Goal: Find specific page/section: Find specific page/section

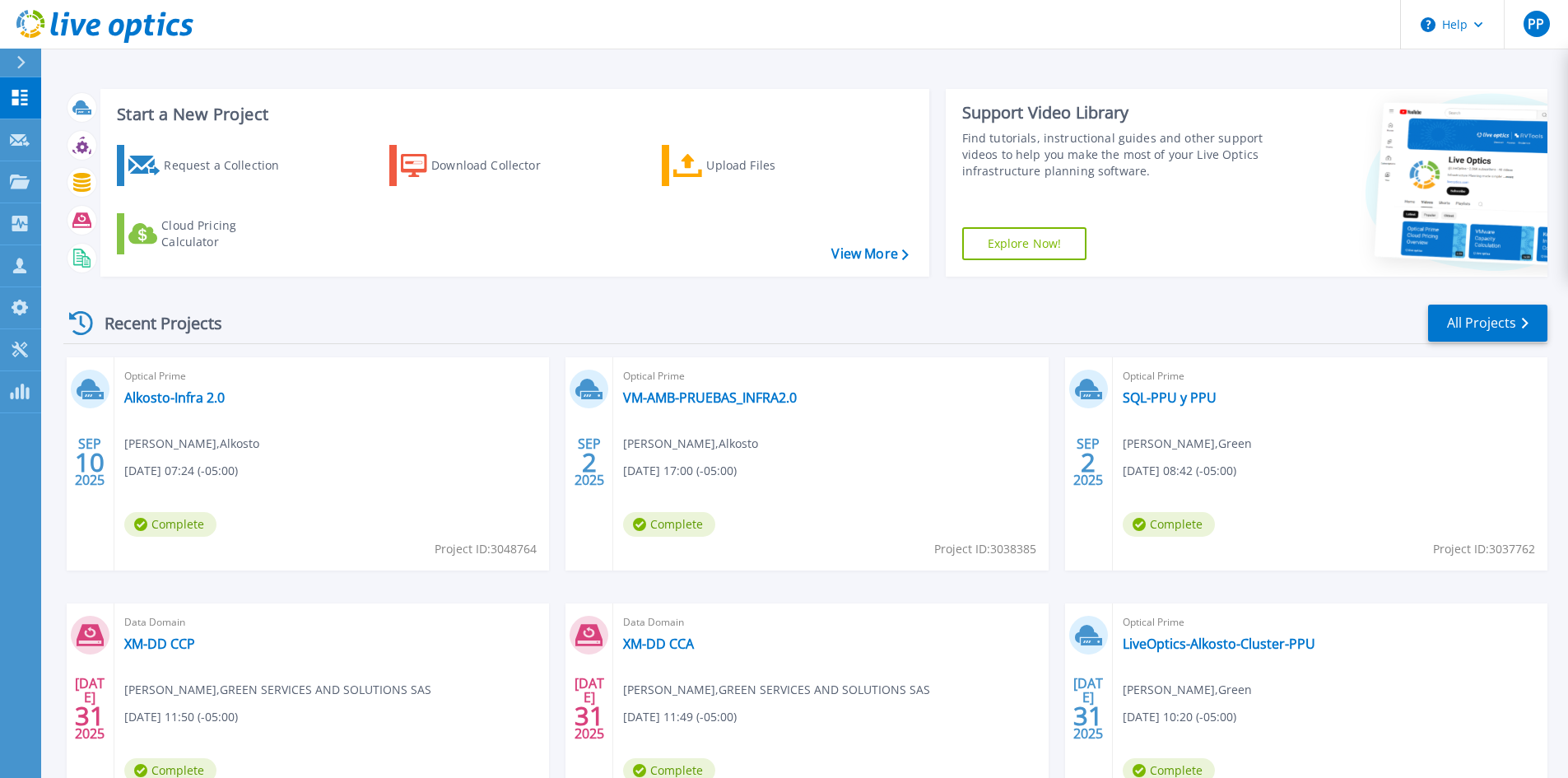
click at [21, 63] on icon at bounding box center [21, 62] width 9 height 13
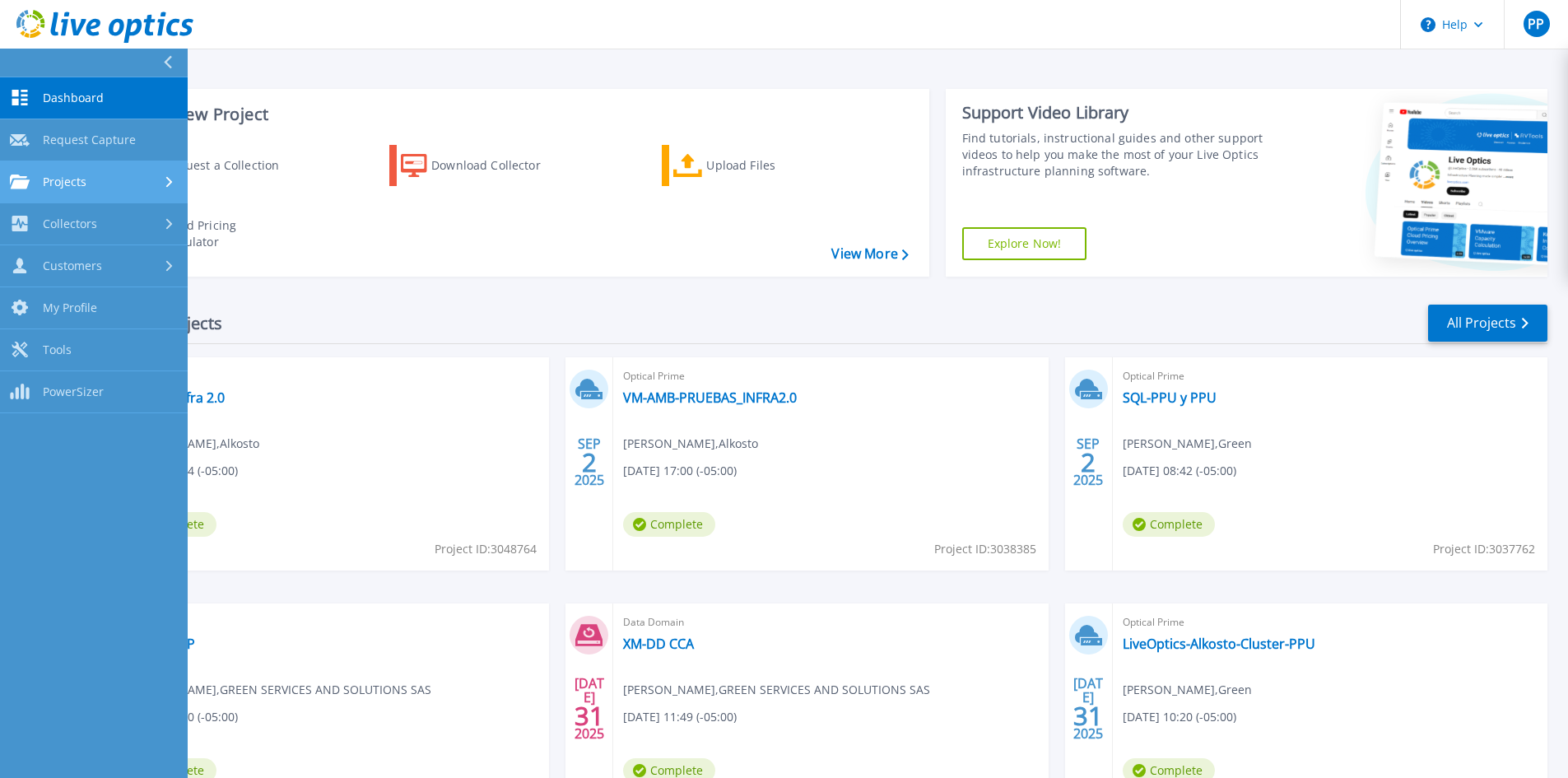
click at [55, 179] on span "Projects" at bounding box center [64, 182] width 44 height 15
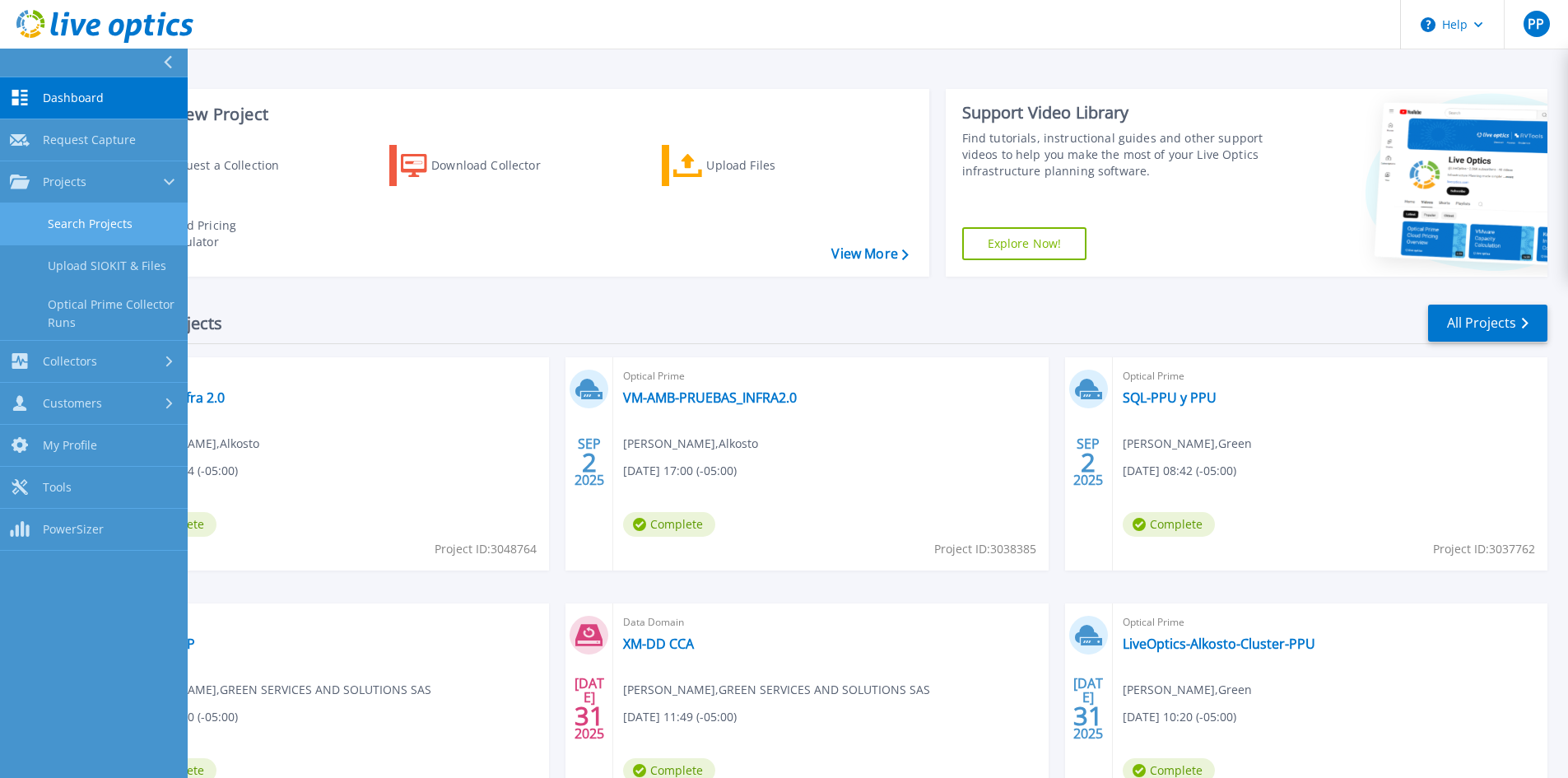
click at [81, 222] on link "Search Projects" at bounding box center [93, 224] width 188 height 42
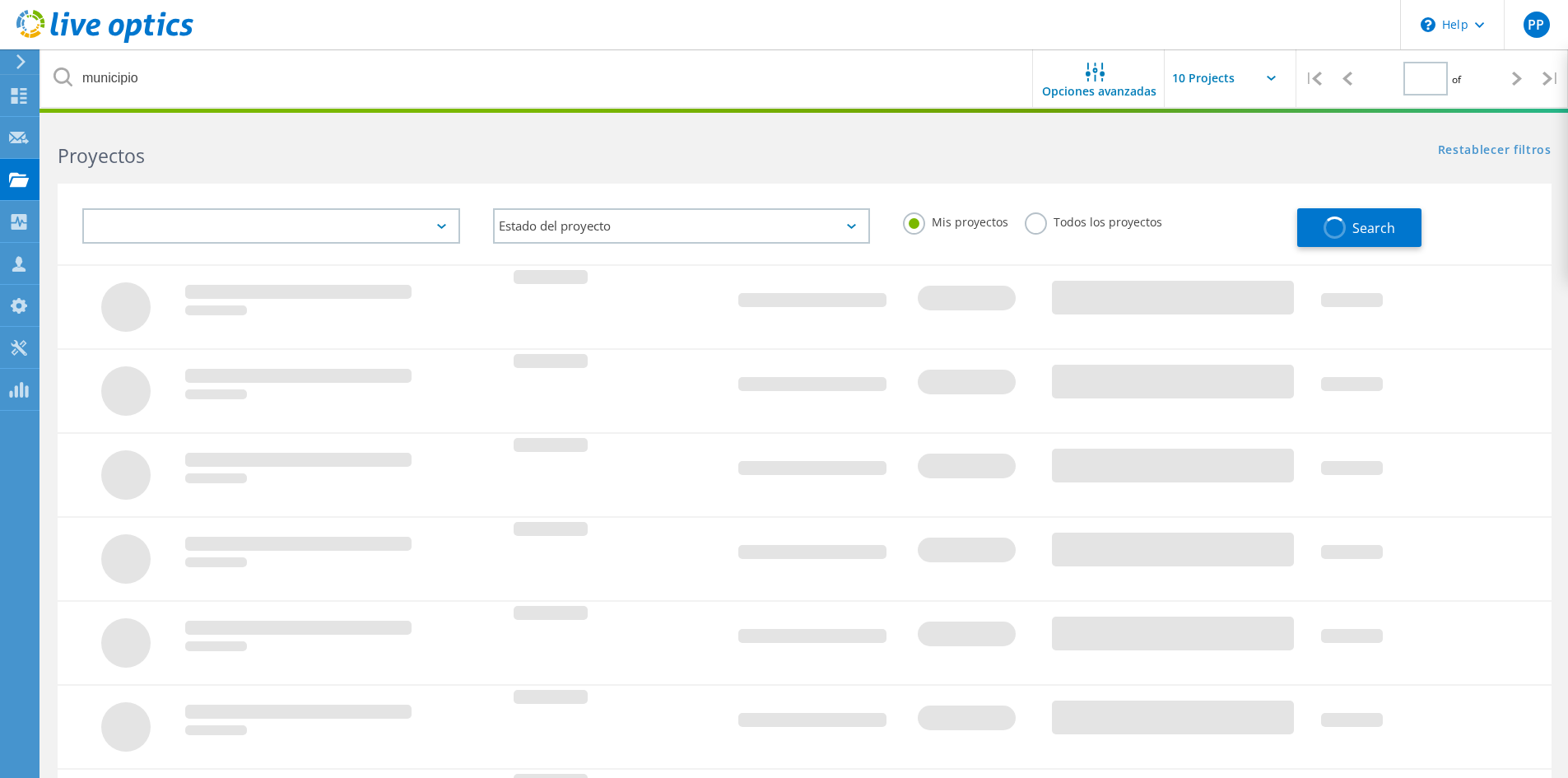
type input "1"
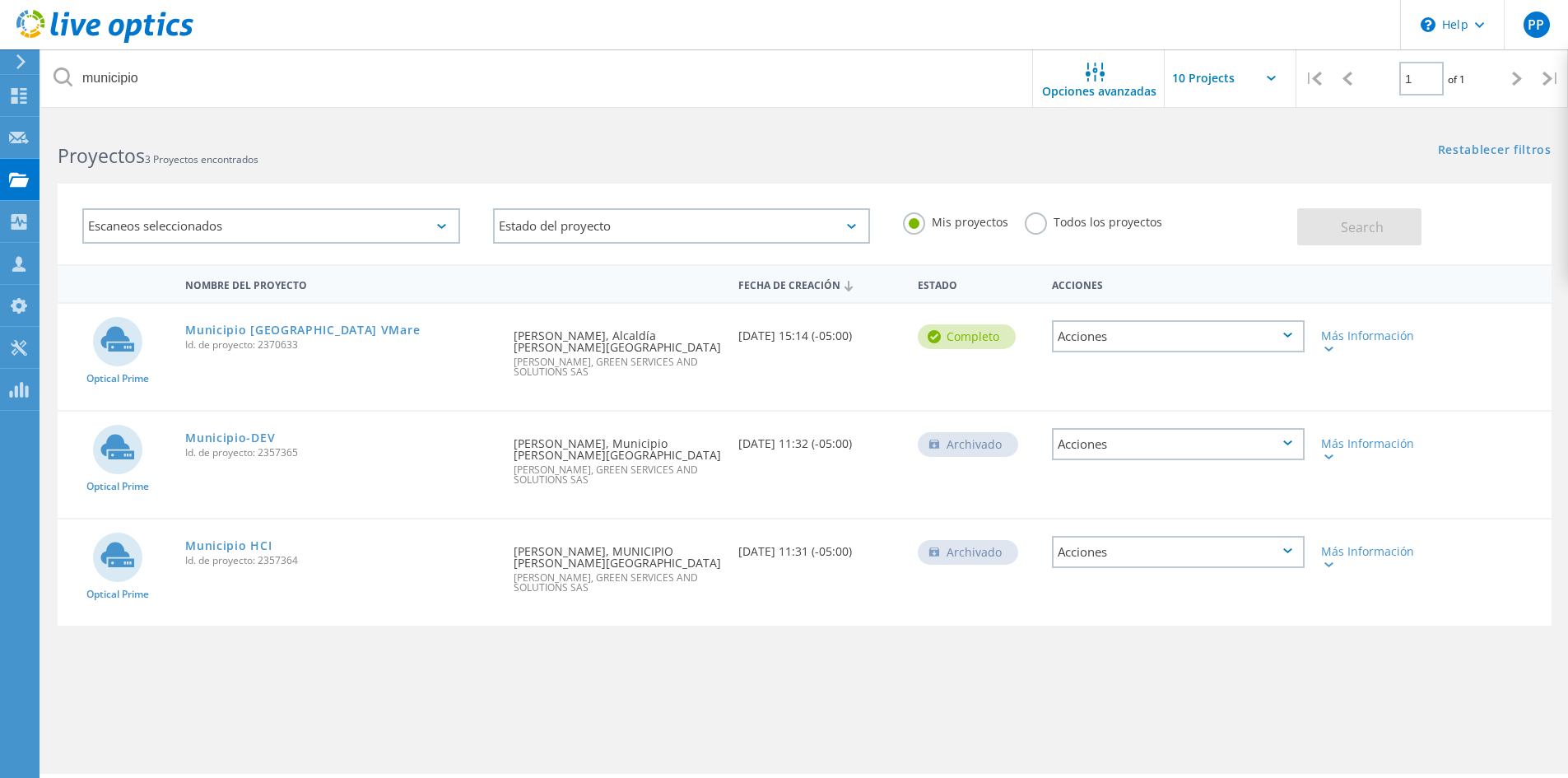
click at [289, 340] on span "Id. de proyecto: 2370633" at bounding box center [341, 345] width 312 height 10
click at [289, 329] on link "Municipio [GEOGRAPHIC_DATA] VMare" at bounding box center [302, 330] width 235 height 11
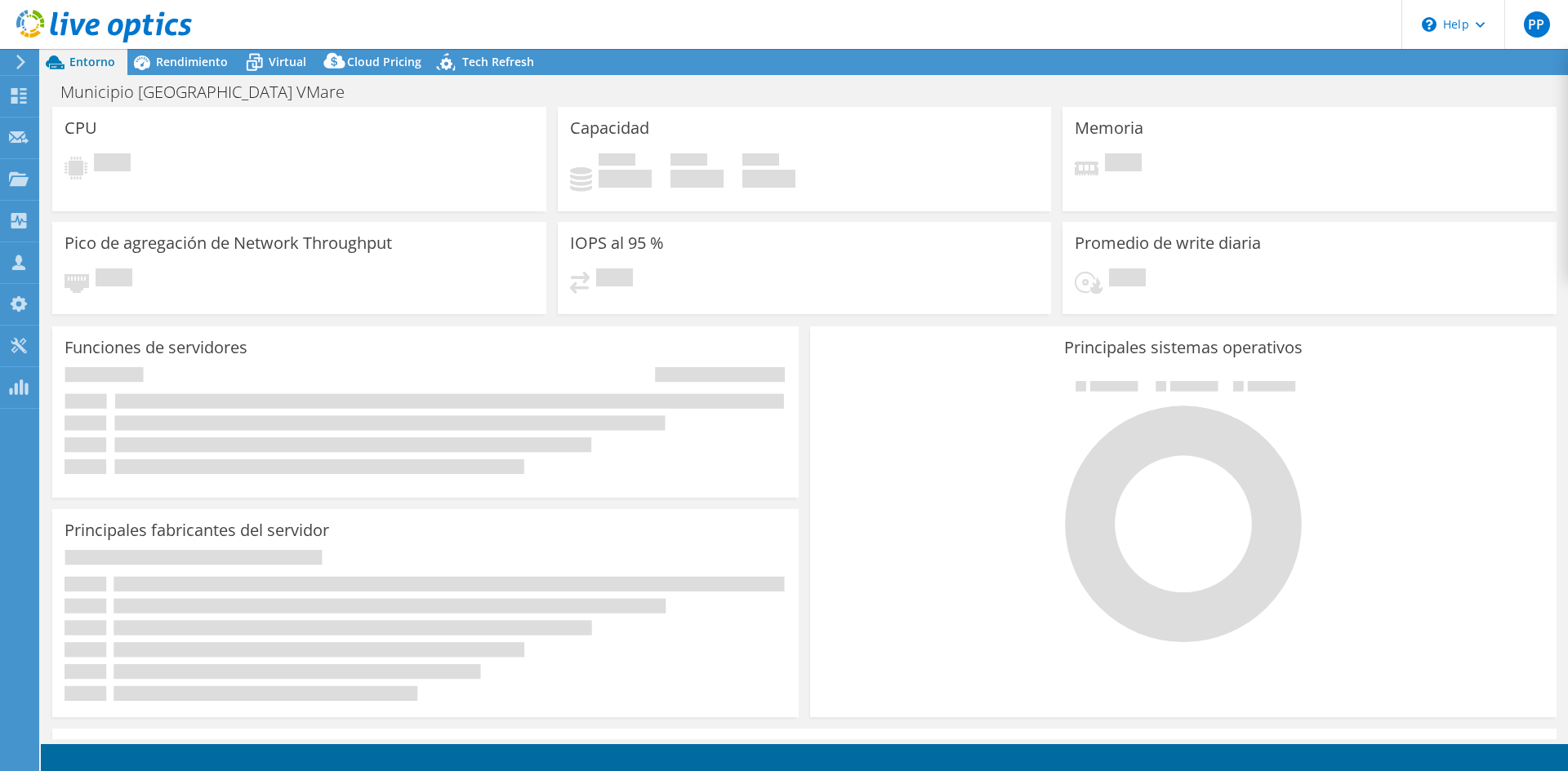
select select "SouthAmerica"
select select "USD"
